Goal: Communication & Community: Answer question/provide support

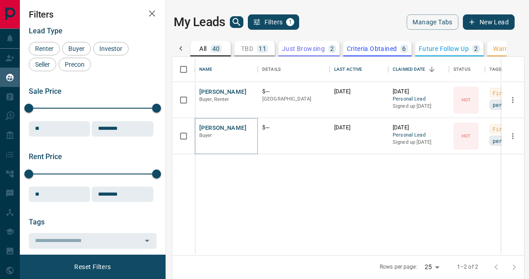
scroll to position [198, 353]
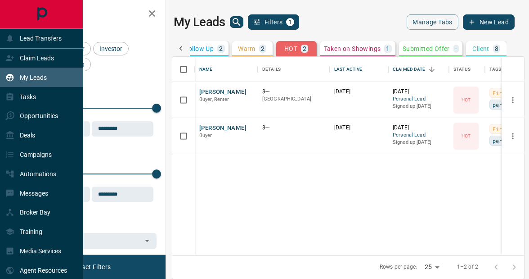
click at [10, 10] on div at bounding box center [41, 14] width 83 height 28
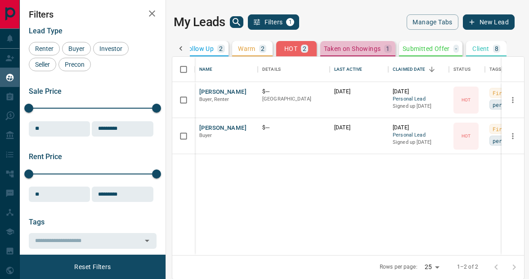
click at [365, 52] on div "Taken on Showings 1" at bounding box center [358, 49] width 68 height 8
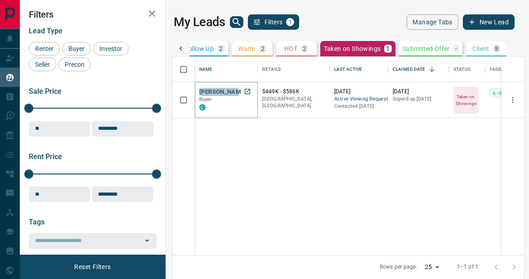
click at [217, 92] on button "[PERSON_NAME]" at bounding box center [222, 92] width 47 height 9
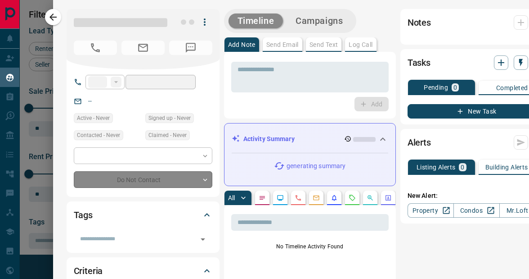
type input "**"
type input "**********"
type input "*"
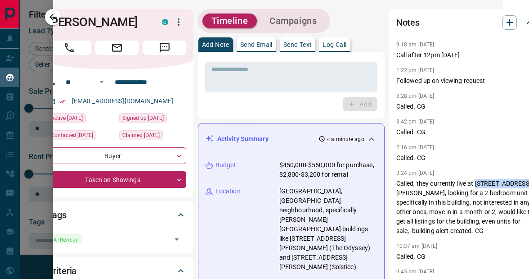
scroll to position [0, 31]
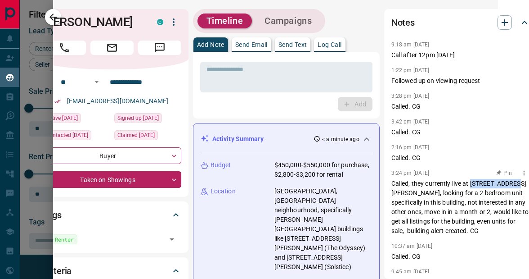
drag, startPoint x: 495, startPoint y: 173, endPoint x: 511, endPoint y: 173, distance: 15.3
click at [511, 179] on p "Called, they currently live at [STREET_ADDRESS][PERSON_NAME], looking for a 2 b…" at bounding box center [461, 207] width 139 height 57
copy p "[STREET_ADDRESS][PERSON_NAME]"
click at [56, 15] on h1 "[PERSON_NAME]" at bounding box center [93, 22] width 101 height 14
click at [54, 17] on h1 "[PERSON_NAME]" at bounding box center [93, 22] width 101 height 14
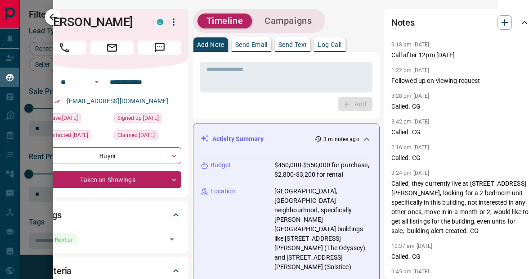
click at [168, 49] on button "Message" at bounding box center [159, 48] width 43 height 14
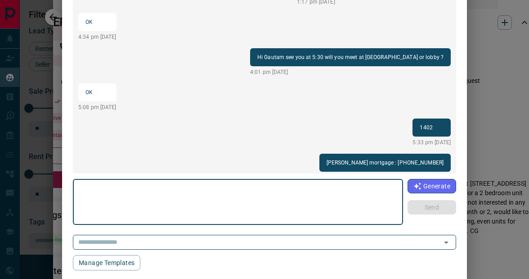
scroll to position [118, 0]
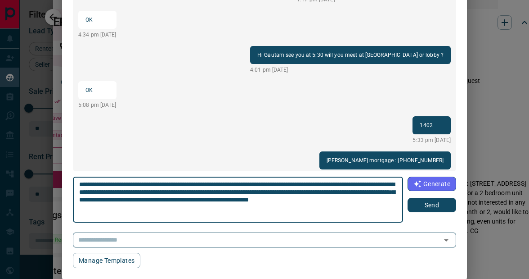
type textarea "**********"
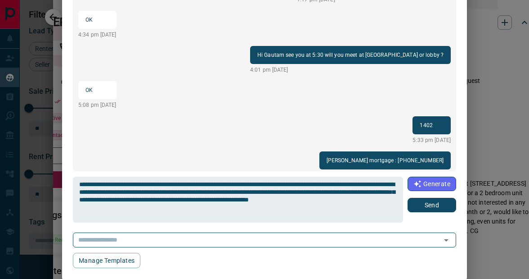
click at [441, 210] on div "**********" at bounding box center [265, 199] width 384 height 46
click at [441, 208] on button "Send" at bounding box center [432, 205] width 49 height 14
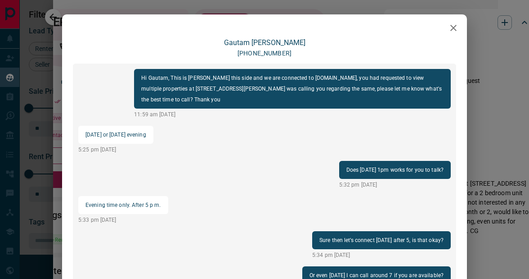
scroll to position [0, 0]
click at [456, 29] on icon "button" at bounding box center [453, 28] width 11 height 11
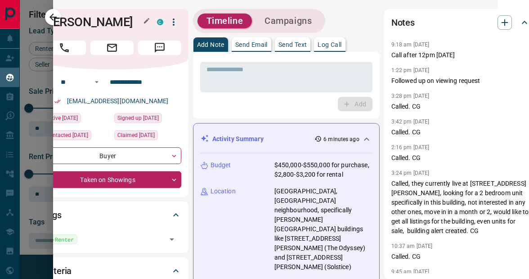
click at [56, 16] on h1 "[PERSON_NAME]" at bounding box center [93, 22] width 101 height 14
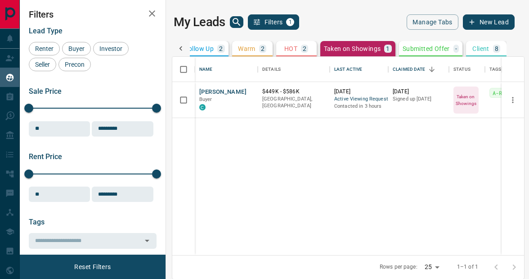
click at [153, 11] on icon "button" at bounding box center [152, 13] width 11 height 11
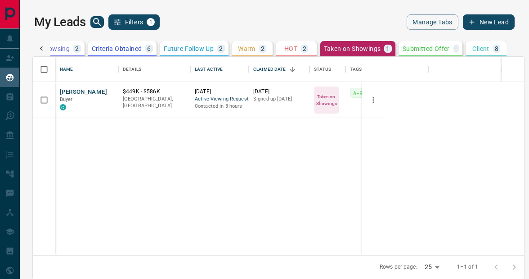
scroll to position [0, 116]
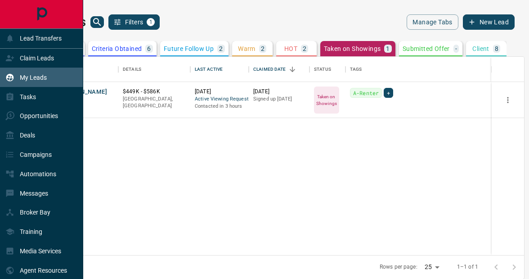
click at [41, 19] on icon "Main Page" at bounding box center [42, 14] width 20 height 20
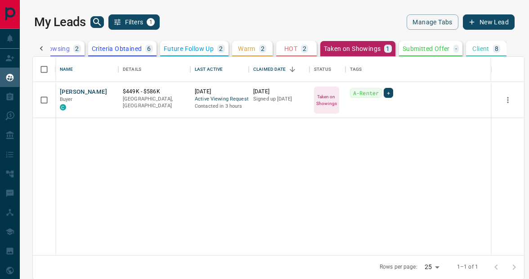
click at [302, 50] on div "2" at bounding box center [304, 49] width 7 height 8
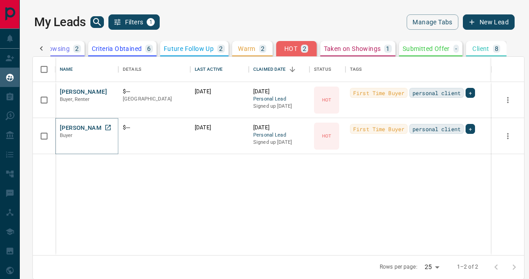
click at [87, 127] on button "[PERSON_NAME]" at bounding box center [83, 128] width 47 height 9
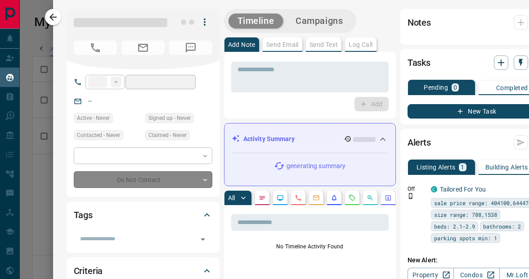
type input "**"
type input "**********"
type input "*"
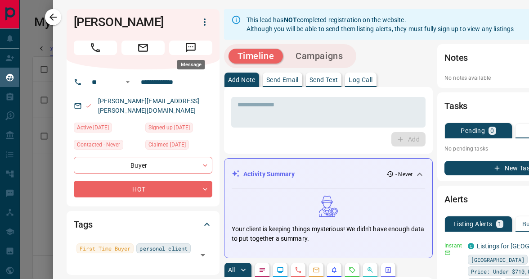
click at [198, 42] on button "Message" at bounding box center [190, 48] width 43 height 14
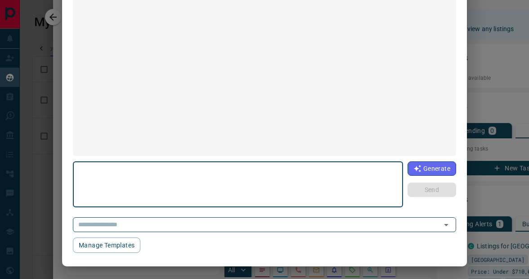
scroll to position [132, 0]
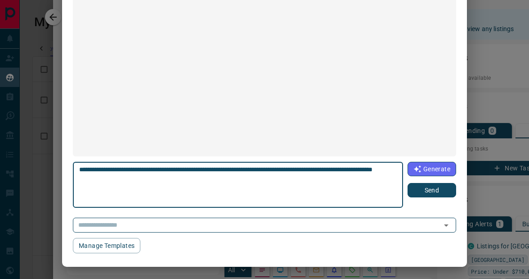
click at [97, 169] on textarea "**********" at bounding box center [238, 185] width 319 height 38
type textarea "**********"
click at [442, 186] on button "Send" at bounding box center [432, 190] width 49 height 14
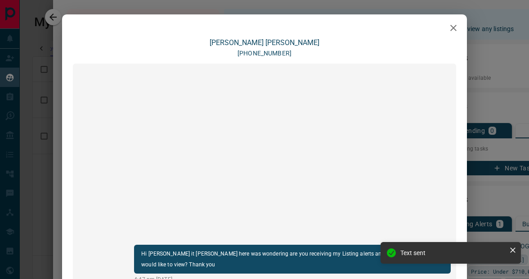
scroll to position [0, 0]
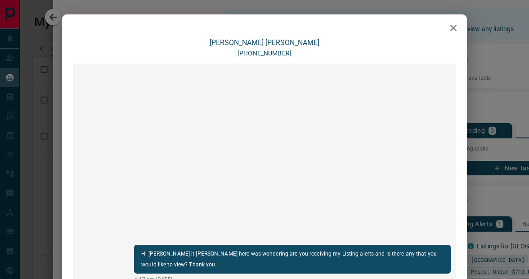
click at [455, 29] on icon "button" at bounding box center [453, 28] width 11 height 11
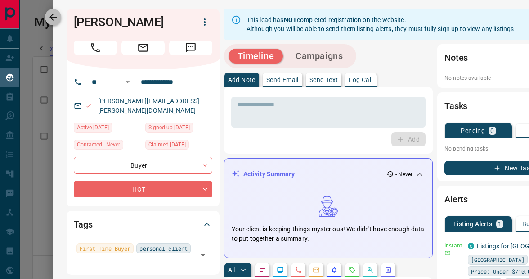
click at [56, 18] on icon "button" at bounding box center [53, 17] width 11 height 11
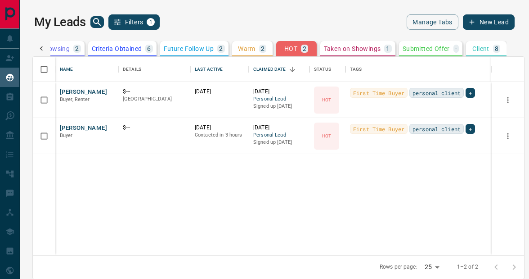
click at [248, 50] on p "Warm" at bounding box center [247, 48] width 18 height 6
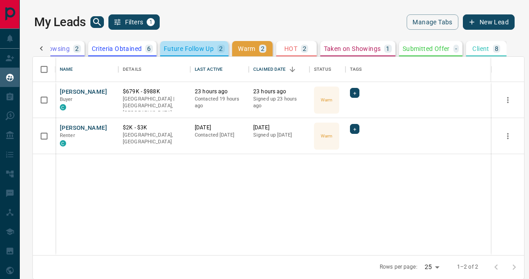
click at [200, 47] on p "Future Follow Up" at bounding box center [189, 48] width 50 height 6
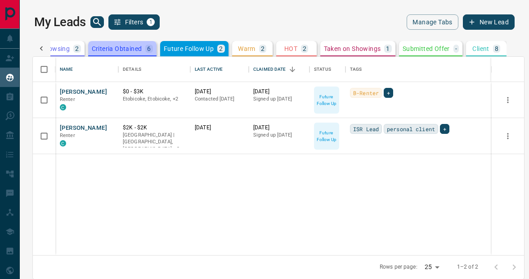
click at [132, 53] on button "Criteria Obtained 6" at bounding box center [122, 48] width 68 height 15
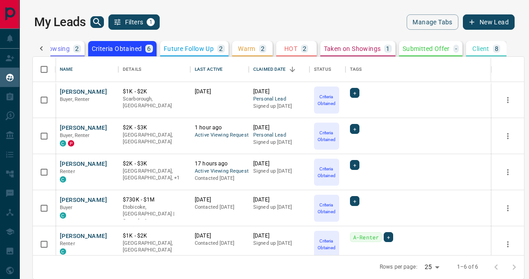
click at [66, 50] on p "Just Browsing" at bounding box center [48, 48] width 43 height 6
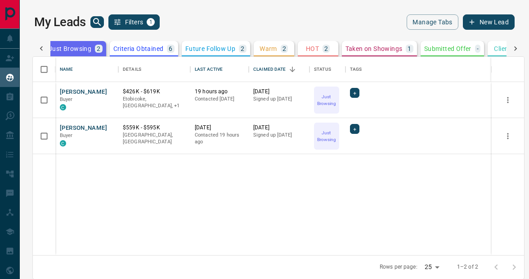
scroll to position [0, 89]
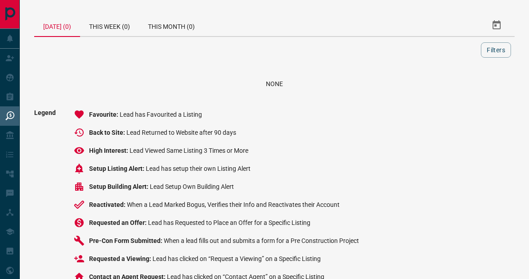
click at [54, 15] on div "[DATE] (0)" at bounding box center [57, 25] width 46 height 23
click at [57, 14] on div "[DATE] (0)" at bounding box center [57, 25] width 46 height 23
